Goal: Task Accomplishment & Management: Complete application form

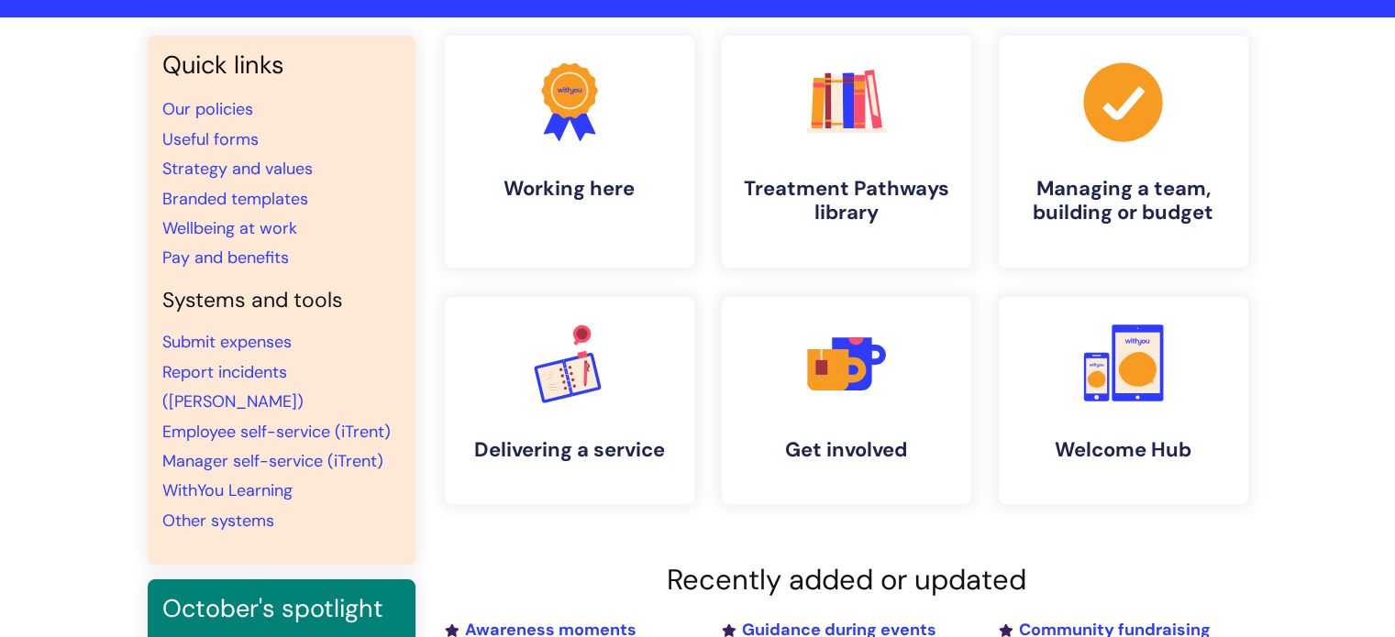
scroll to position [183, 0]
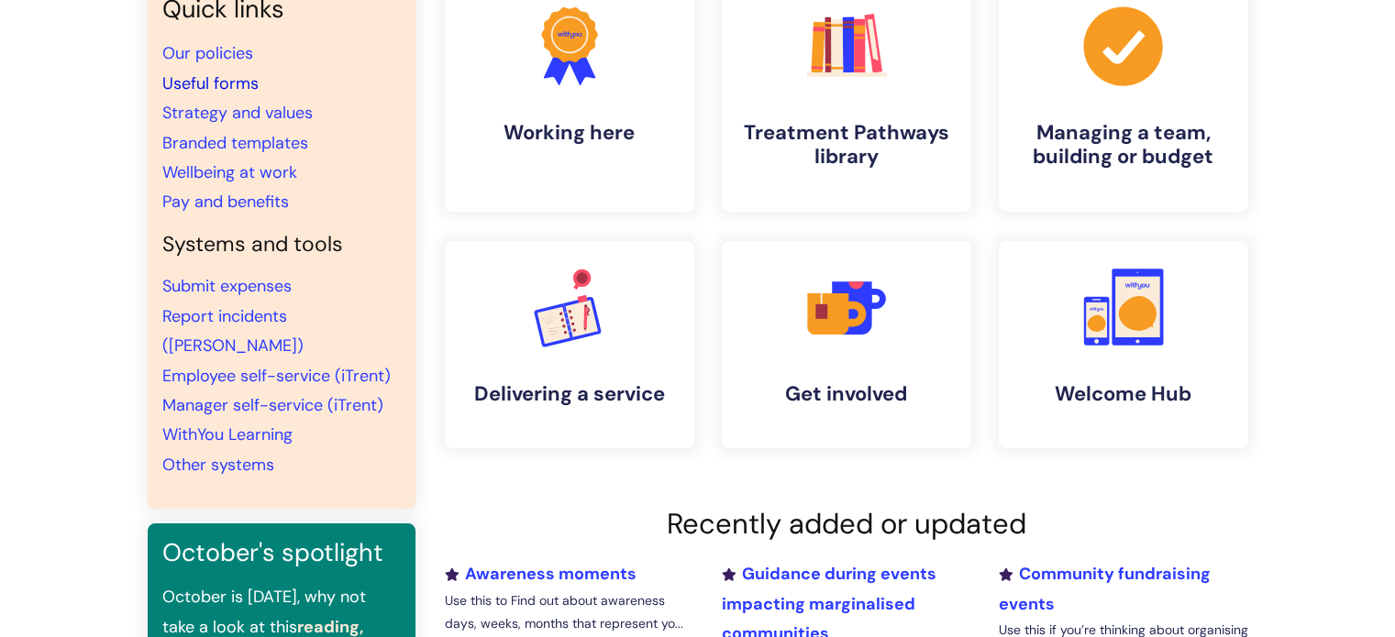
click at [232, 86] on link "Useful forms" at bounding box center [210, 83] width 96 height 22
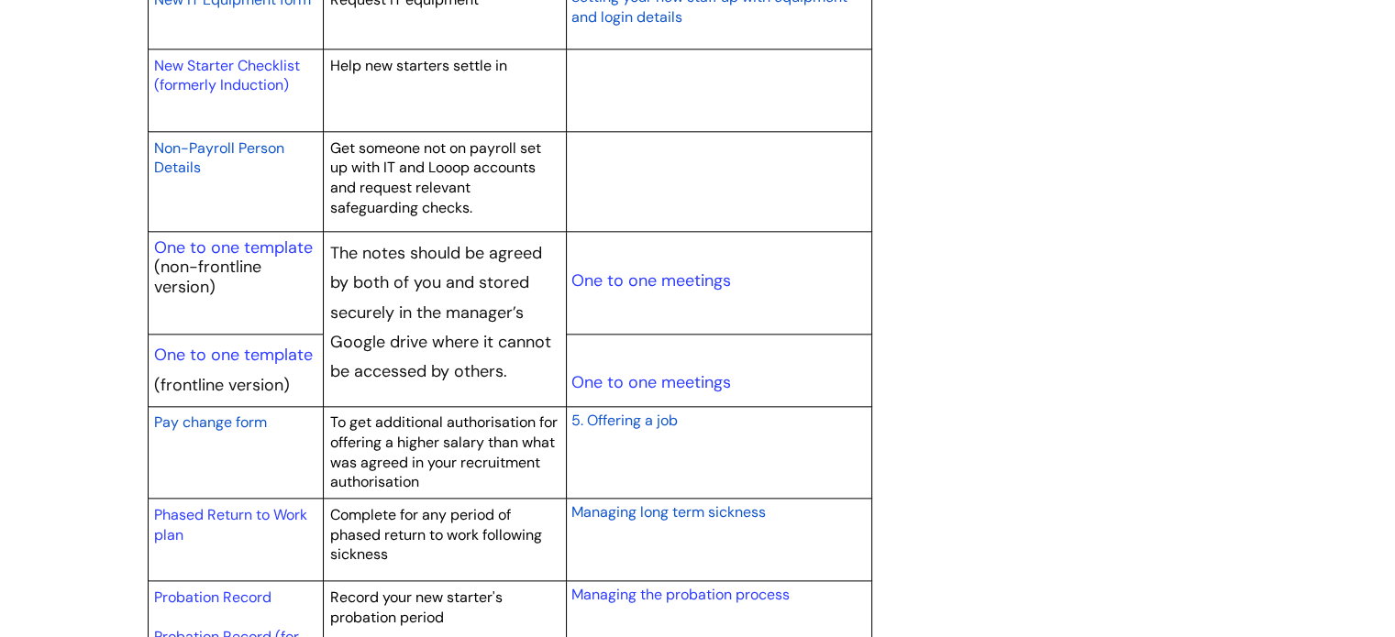
scroll to position [1926, 0]
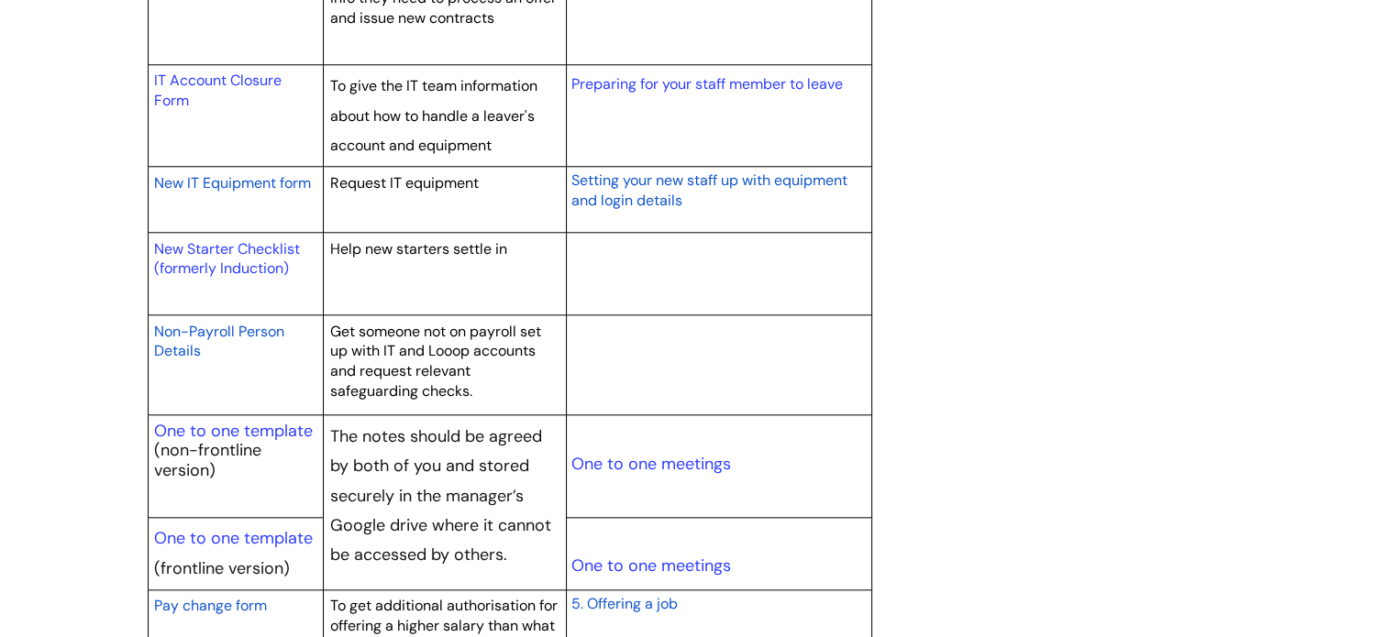
click at [220, 182] on span "New IT Equipment form" at bounding box center [232, 182] width 157 height 19
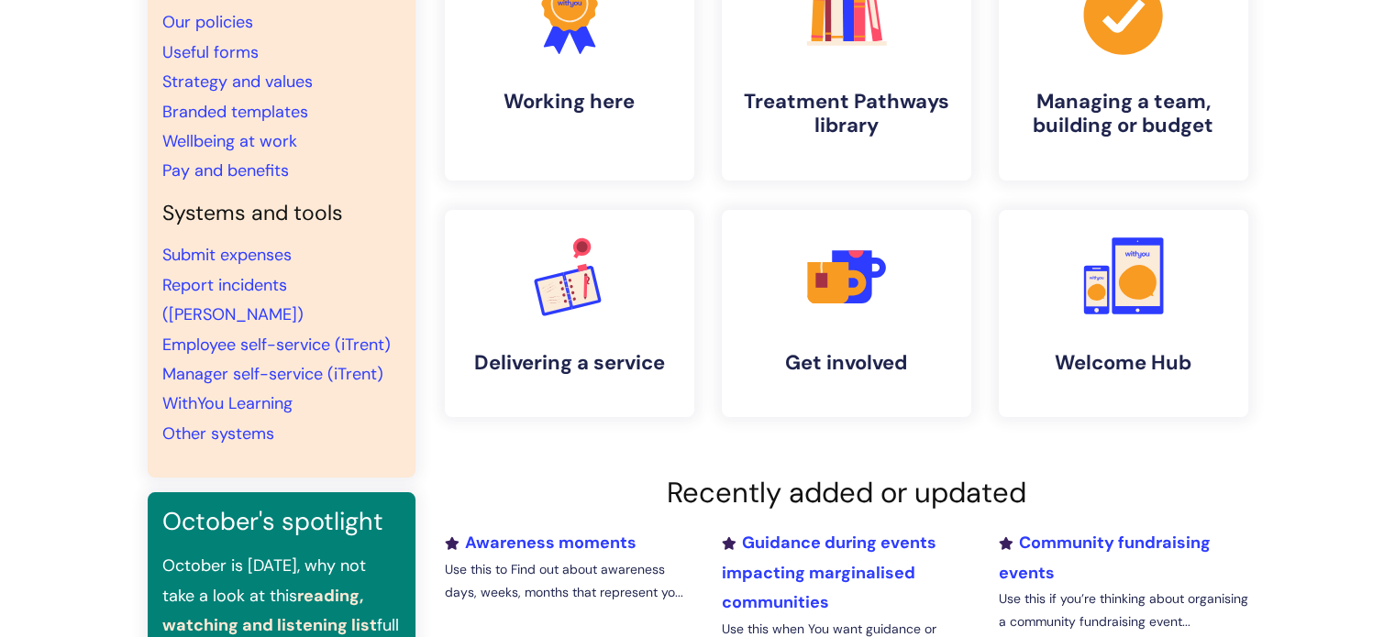
scroll to position [183, 0]
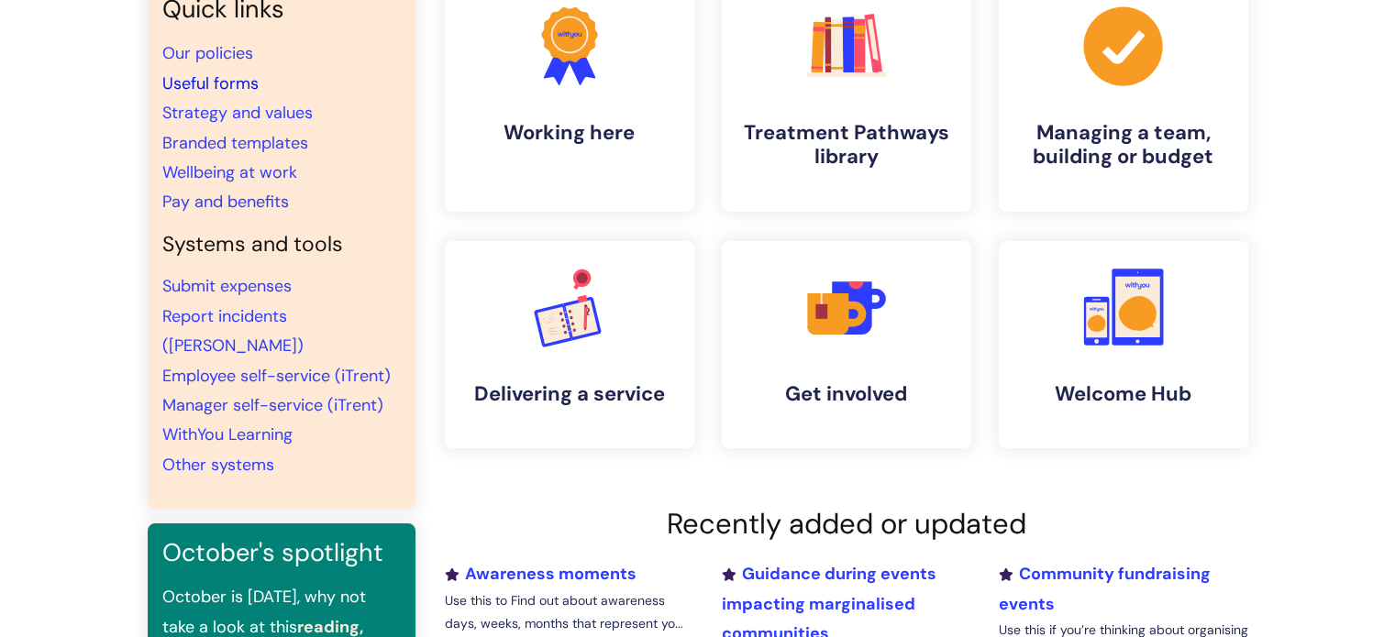
click at [228, 83] on link "Useful forms" at bounding box center [210, 83] width 96 height 22
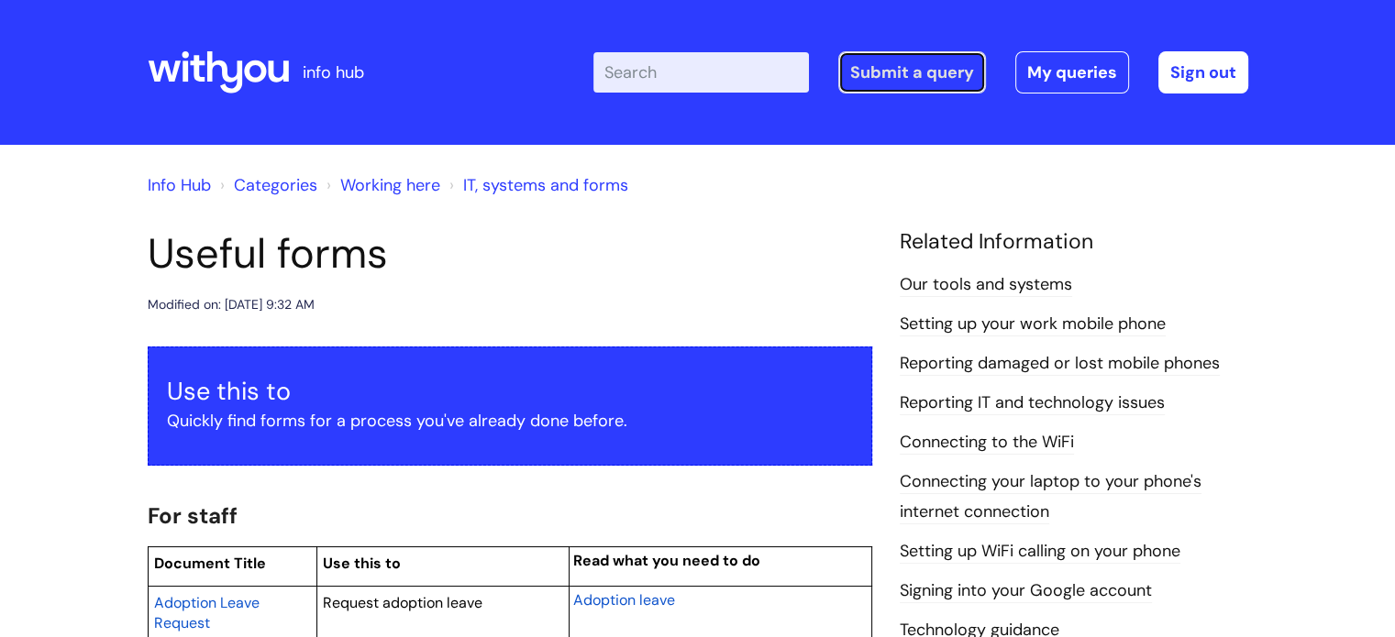
click at [933, 75] on link "Submit a query" at bounding box center [912, 72] width 148 height 42
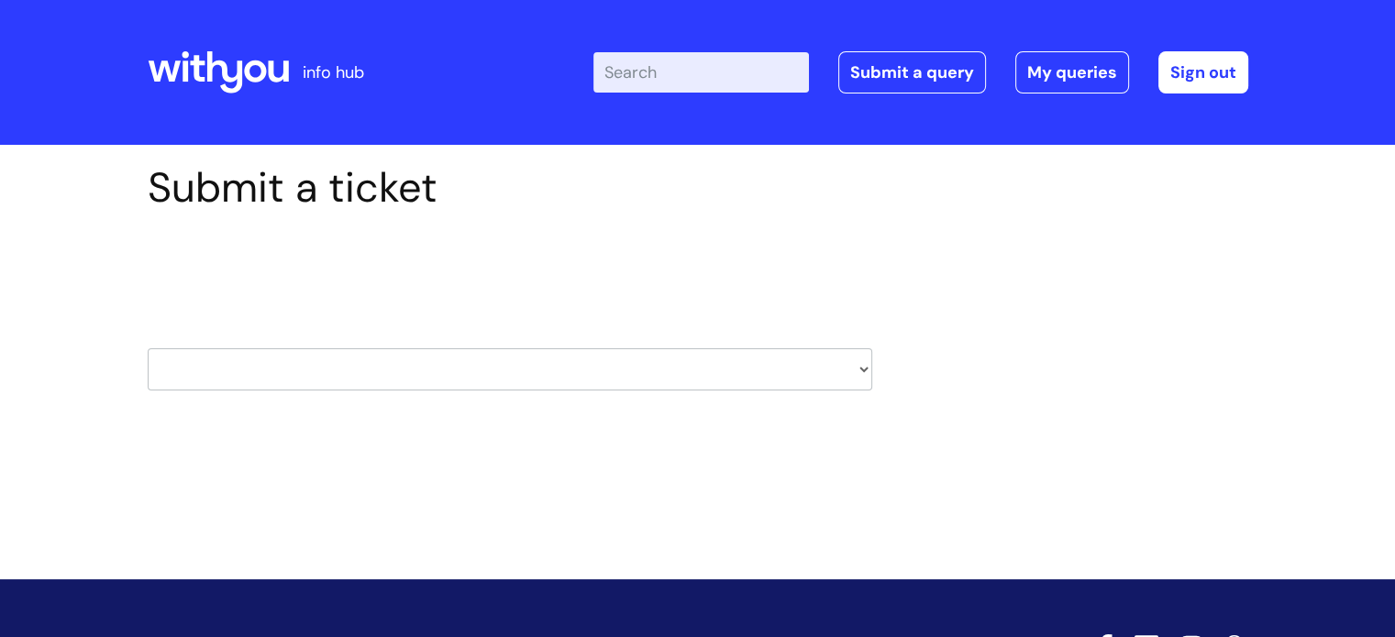
click at [796, 379] on select "HR / People IT and Support Clinical Drug Alerts Finance Accounts Data Support T…" at bounding box center [510, 369] width 724 height 42
select select "it_and_support"
click at [148, 348] on select "HR / People IT and Support Clinical Drug Alerts Finance Accounts Data Support T…" at bounding box center [510, 369] width 724 height 42
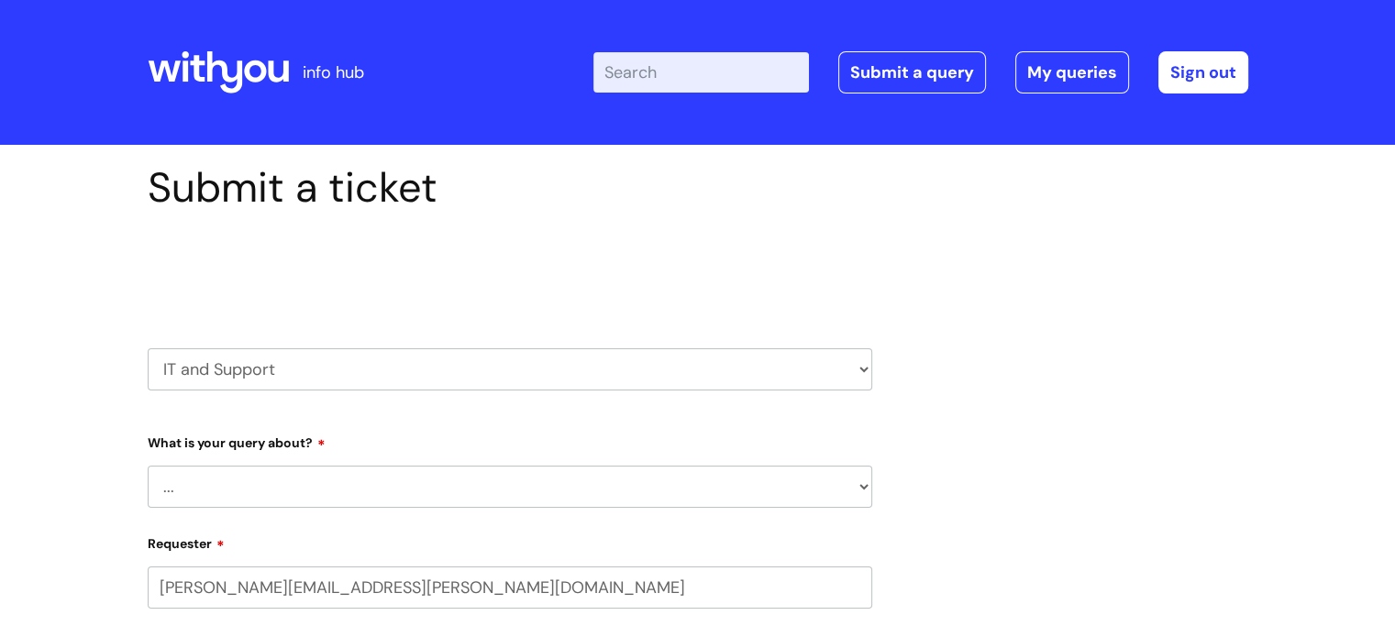
select select "80004157222"
click at [470, 488] on select "... Mobile Phone Reset & MFA Accounts, Starters and Leavers IT Hardware issue I…" at bounding box center [510, 487] width 724 height 42
select select "I need help logging in"
click at [148, 466] on select "... Mobile Phone Reset & MFA Accounts, Starters and Leavers IT Hardware issue I…" at bounding box center [510, 487] width 724 height 42
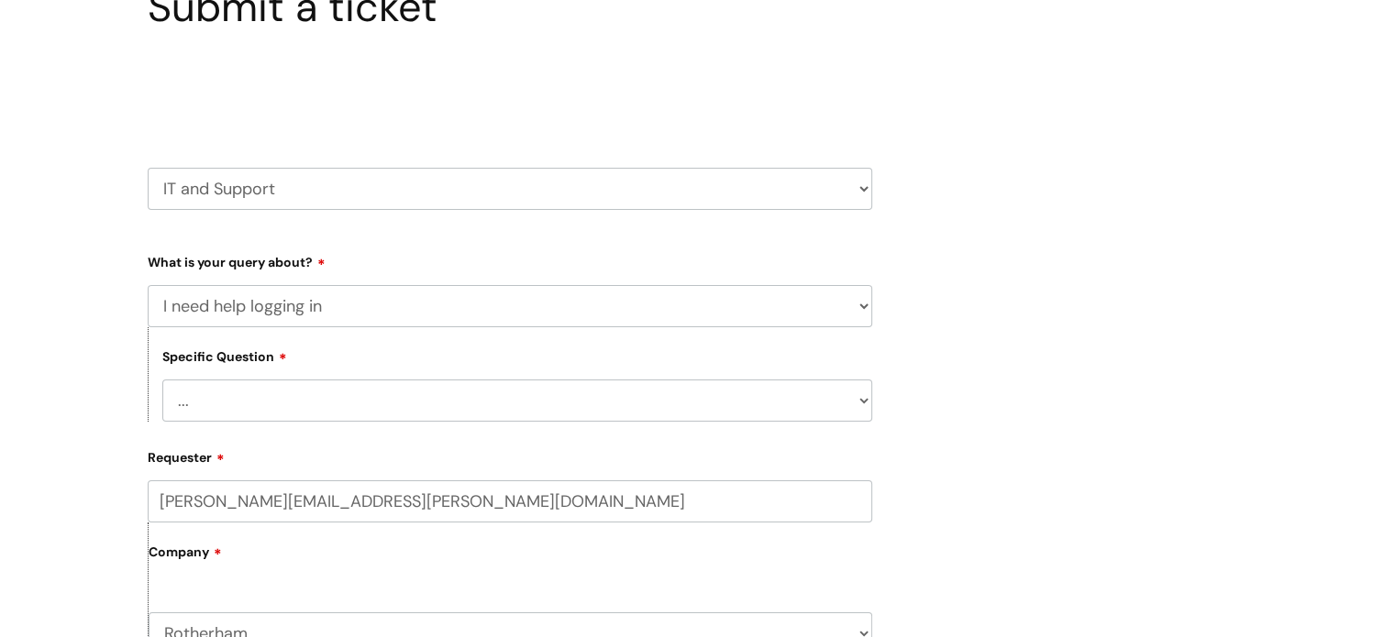
scroll to position [183, 0]
click at [408, 390] on select "... I need help logging into my laptop/chromebook I need access or help logging…" at bounding box center [517, 398] width 710 height 42
click at [394, 312] on select "... Mobile Phone Reset & MFA Accounts, Starters and Leavers IT Hardware issue I…" at bounding box center [510, 303] width 724 height 42
click at [148, 282] on select "... Mobile Phone Reset & MFA Accounts, Starters and Leavers IT Hardware issue I…" at bounding box center [510, 303] width 724 height 42
click at [403, 409] on select "... I need help logging into my laptop/chromebook I need access or help logging…" at bounding box center [517, 398] width 710 height 42
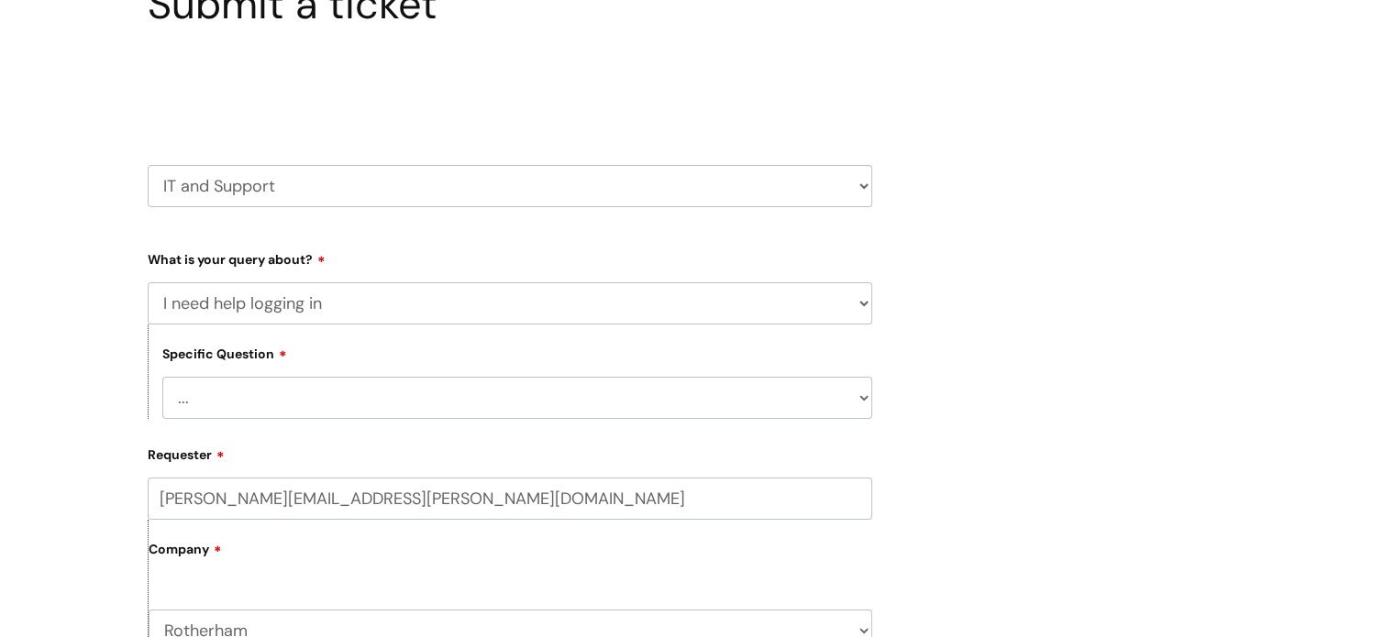
select select "I need help logging into my laptop/chromebook"
click at [162, 377] on select "... I need help logging into my laptop/chromebook I need access or help logging…" at bounding box center [517, 398] width 710 height 42
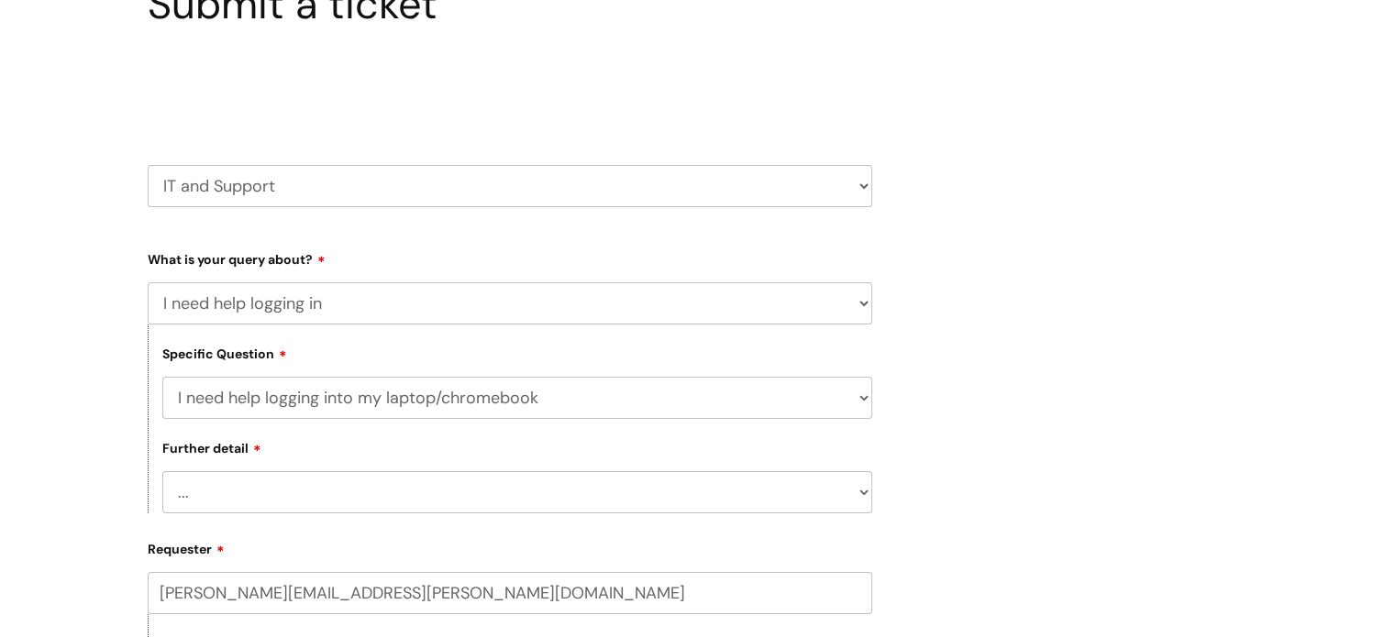
scroll to position [367, 0]
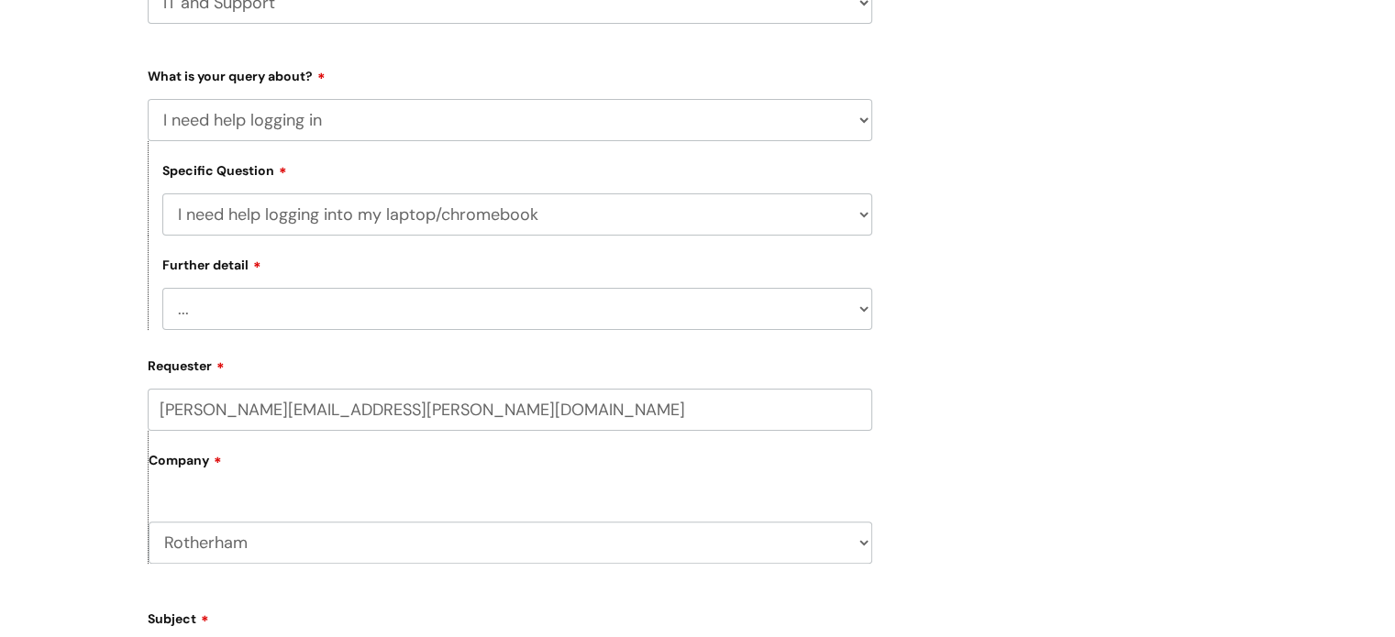
click at [378, 316] on select "... I need help with my Single Sign On password" at bounding box center [517, 309] width 710 height 42
select select "I need help with my Single Sign On password"
click at [162, 289] on select "... I need help with my Single Sign On password" at bounding box center [517, 309] width 710 height 42
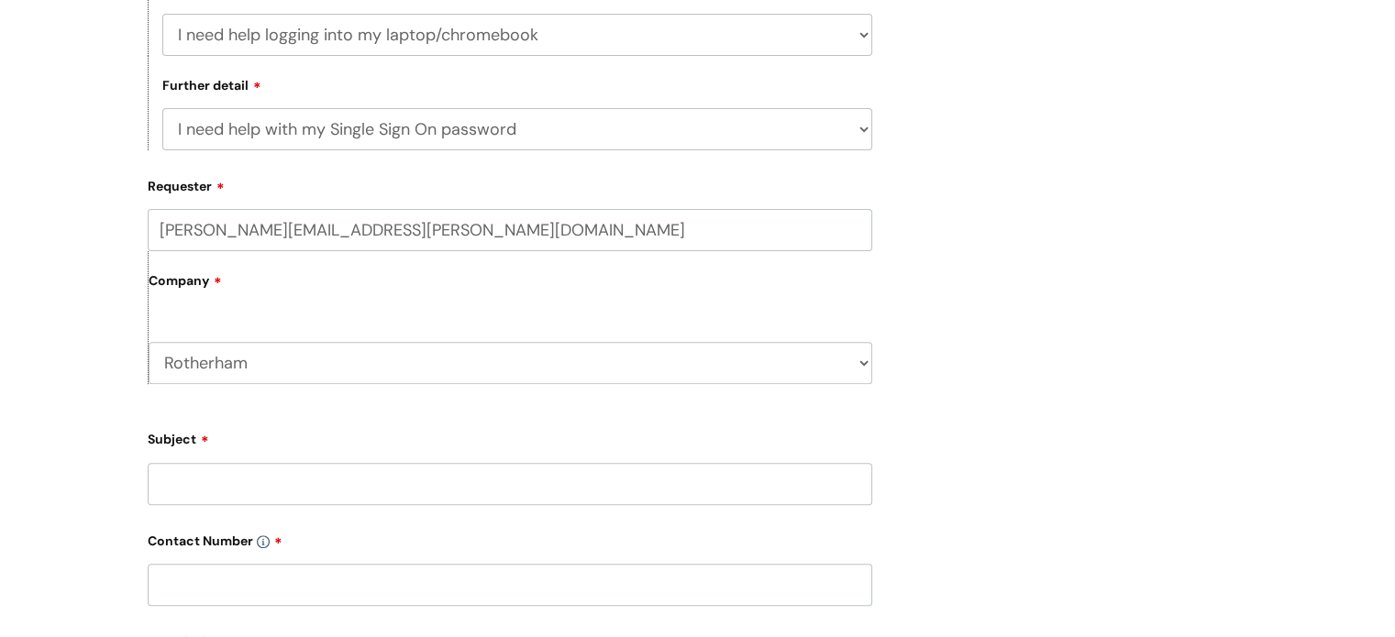
scroll to position [550, 0]
click at [285, 482] on input "Subject" at bounding box center [510, 480] width 724 height 42
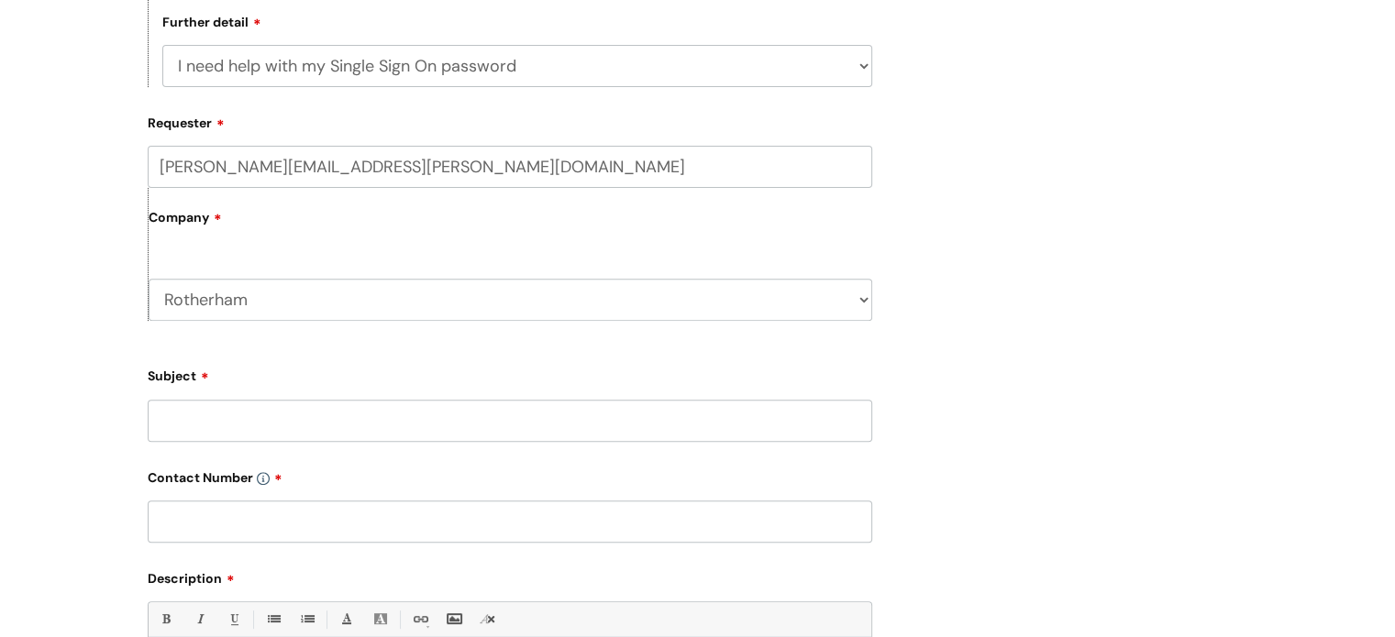
scroll to position [642, 0]
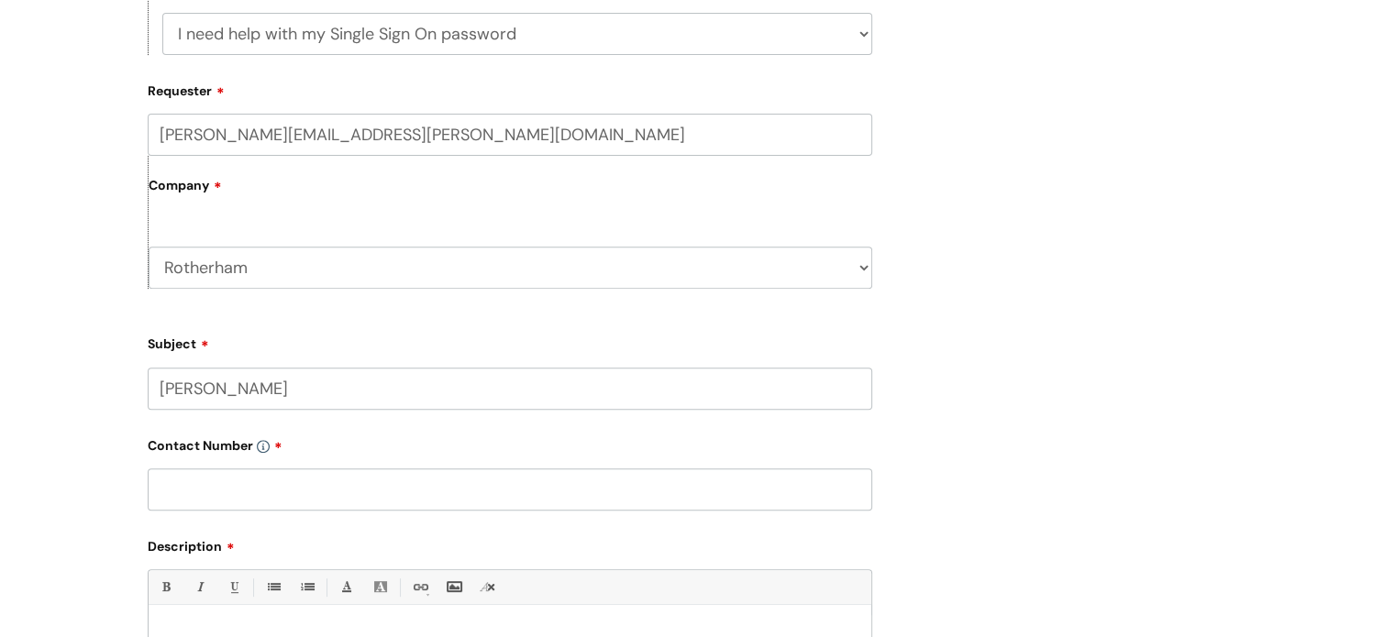
type input "[PERSON_NAME]"
click at [325, 492] on input "text" at bounding box center [510, 490] width 724 height 42
type input "0"
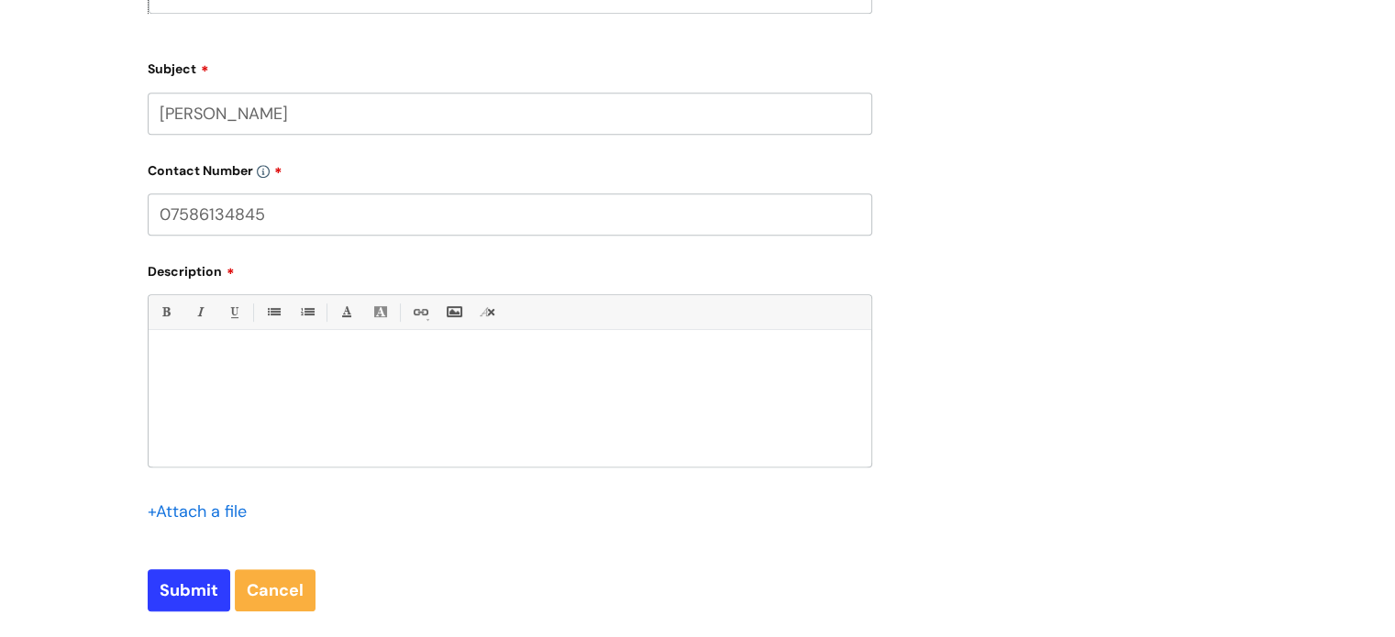
type input "07586134845"
click at [312, 389] on div at bounding box center [510, 403] width 723 height 127
click at [396, 370] on p "Good morning" at bounding box center [509, 362] width 695 height 17
click at [410, 387] on p "[PERSON_NAME] has returned from sick leave" at bounding box center [509, 378] width 695 height 17
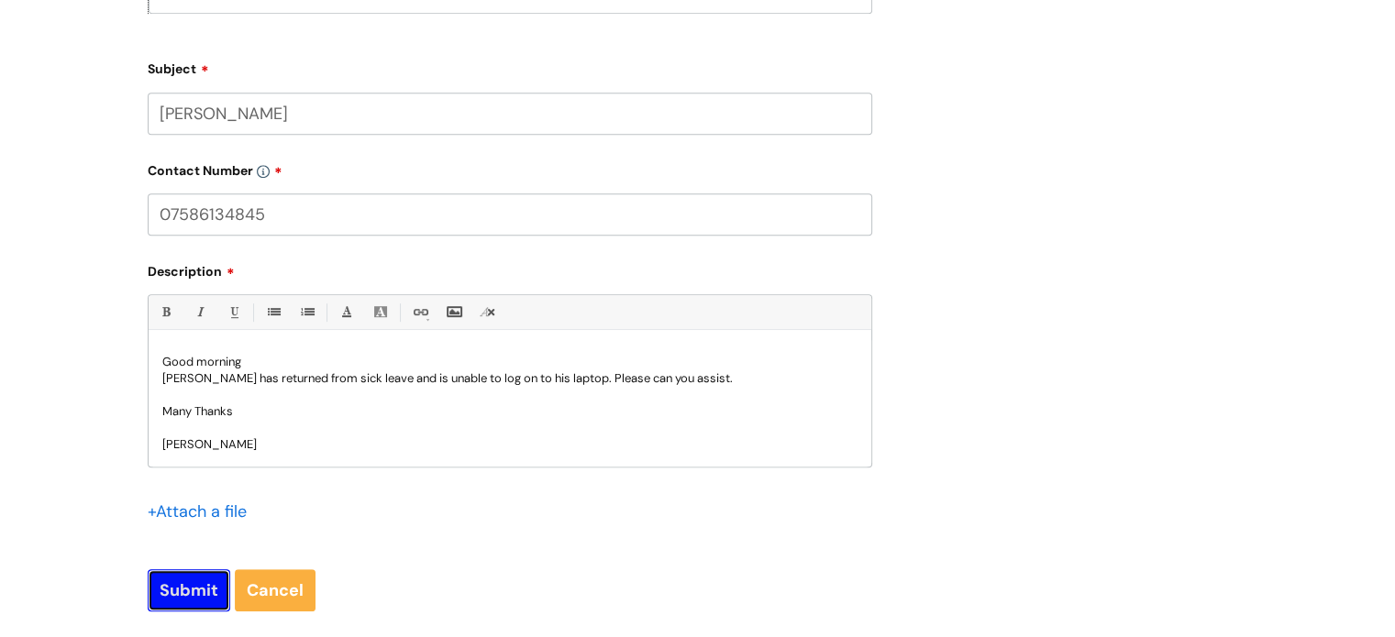
click at [197, 597] on input "Submit" at bounding box center [189, 590] width 83 height 42
type input "Please Wait..."
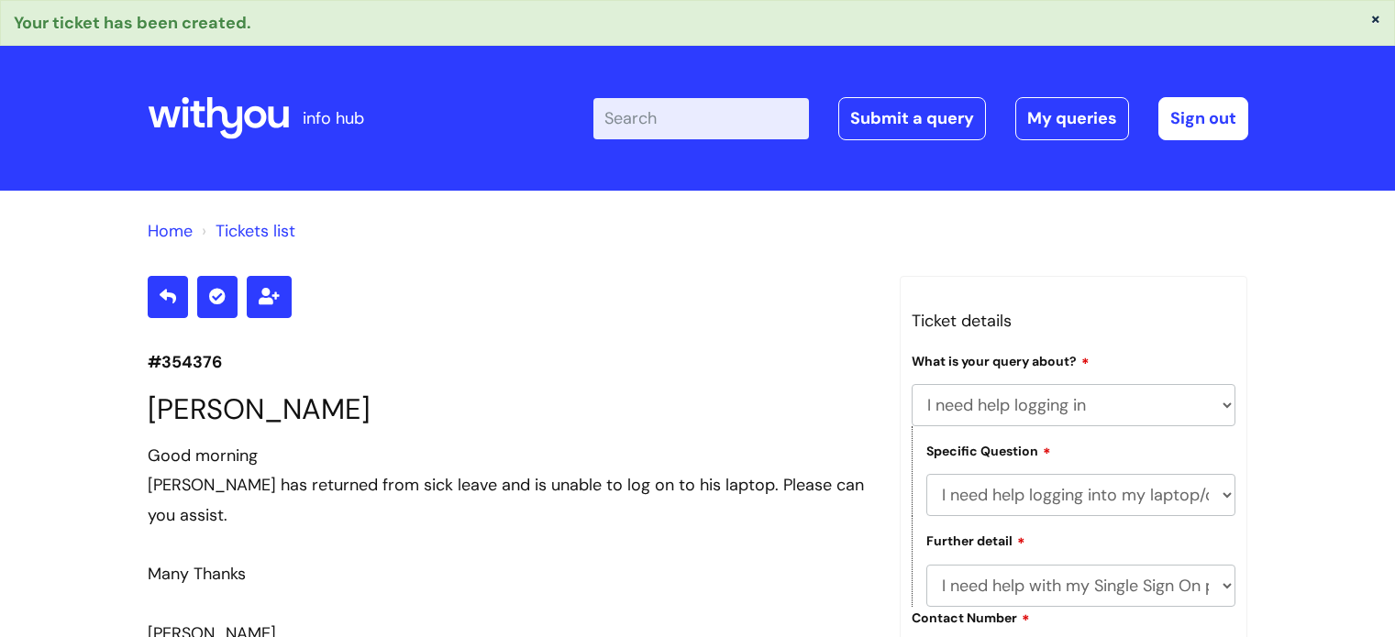
select select "I need help logging in"
select select "I need help logging into my laptop/chromebook"
select select "I need help with my Single Sign On password"
